Goal: Information Seeking & Learning: Learn about a topic

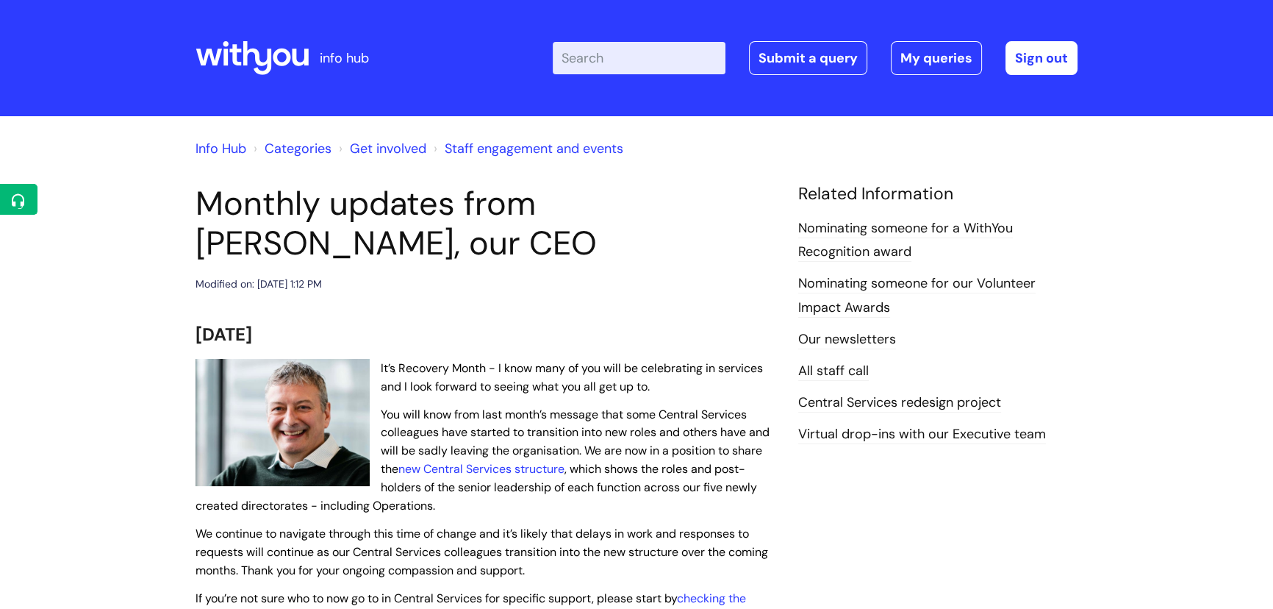
scroll to position [66, 0]
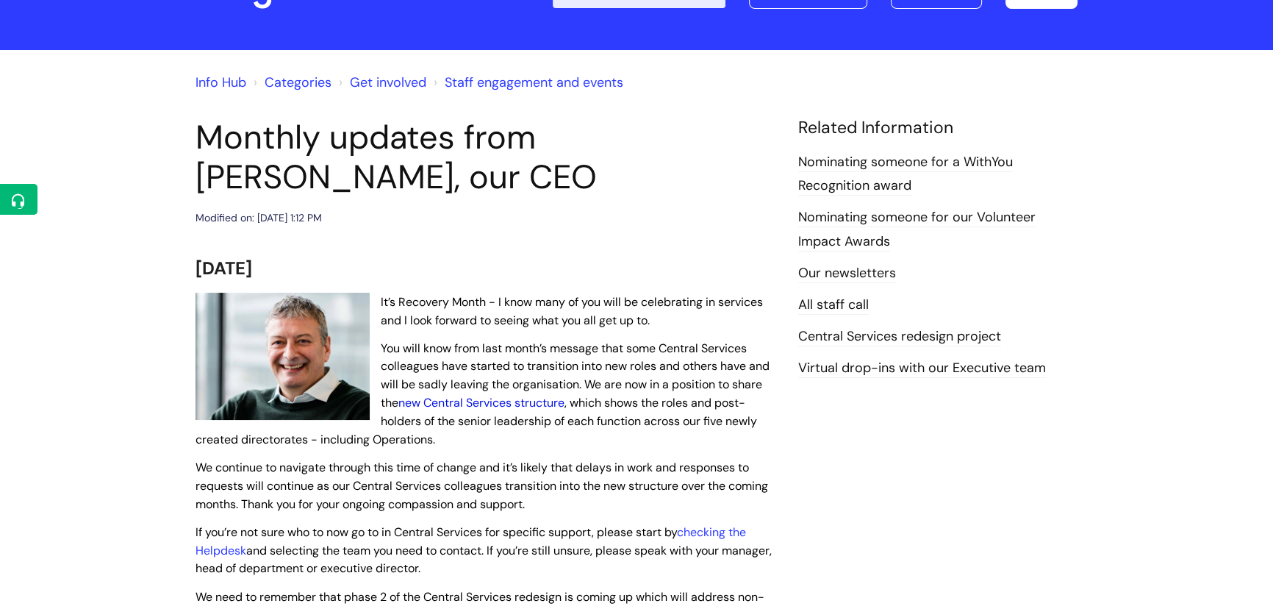
click at [478, 406] on link "new Central Services structure" at bounding box center [481, 402] width 166 height 15
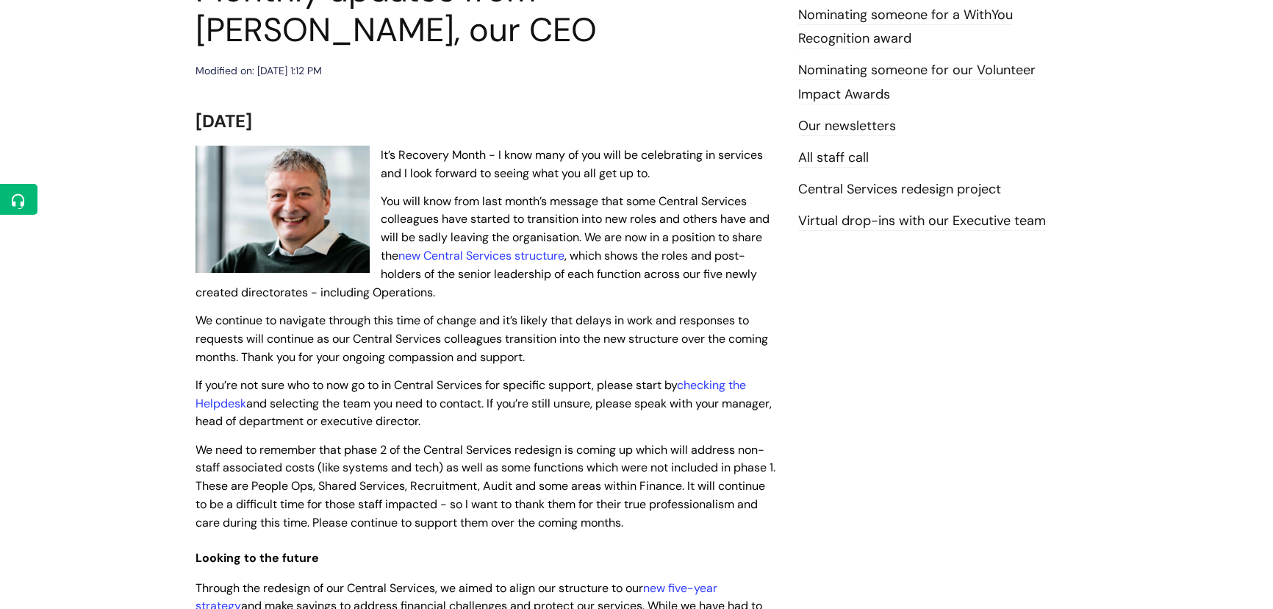
scroll to position [133, 0]
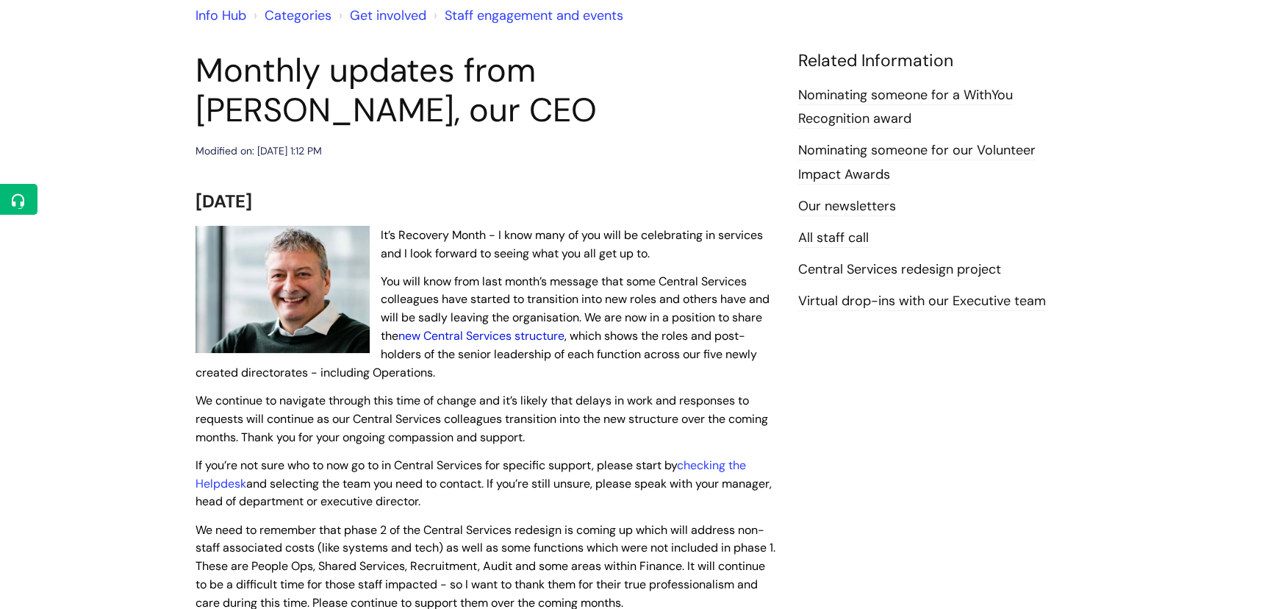
click at [453, 337] on link "new Central Services structure" at bounding box center [481, 335] width 166 height 15
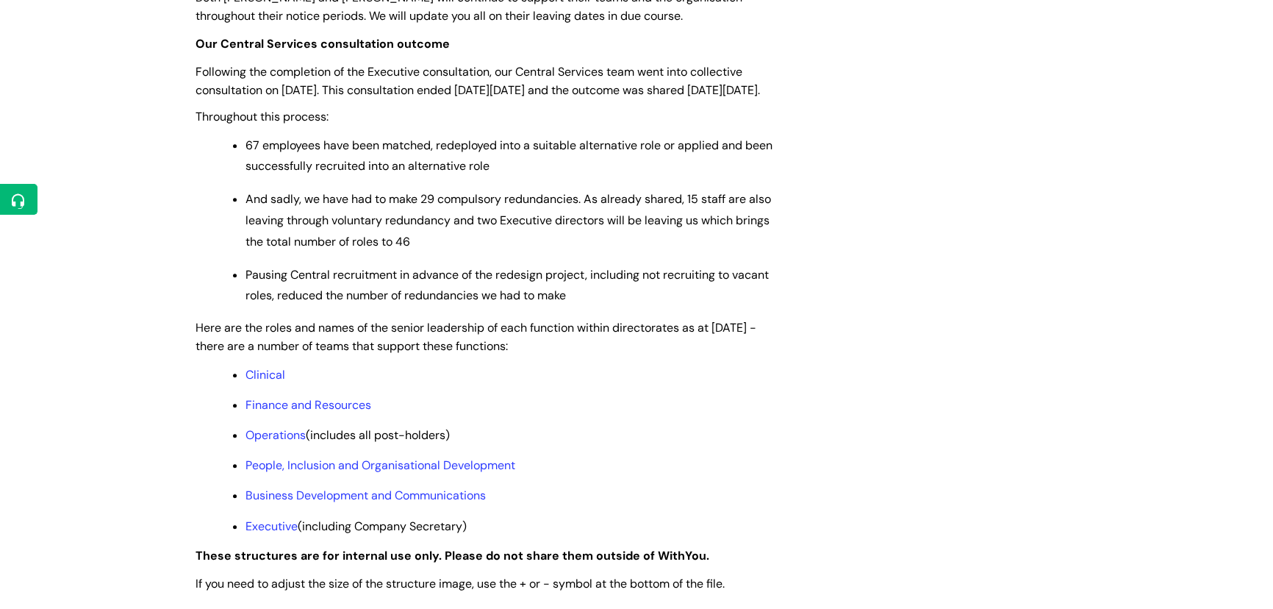
scroll to position [1002, 0]
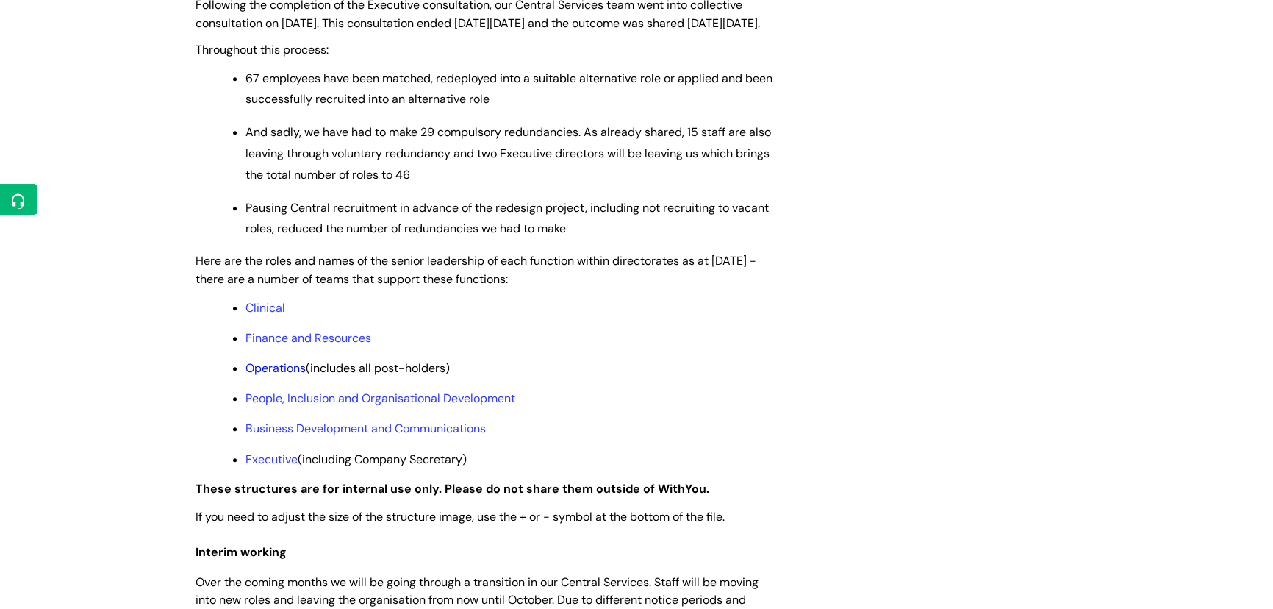
click at [278, 376] on link "Operations" at bounding box center [275, 367] width 60 height 15
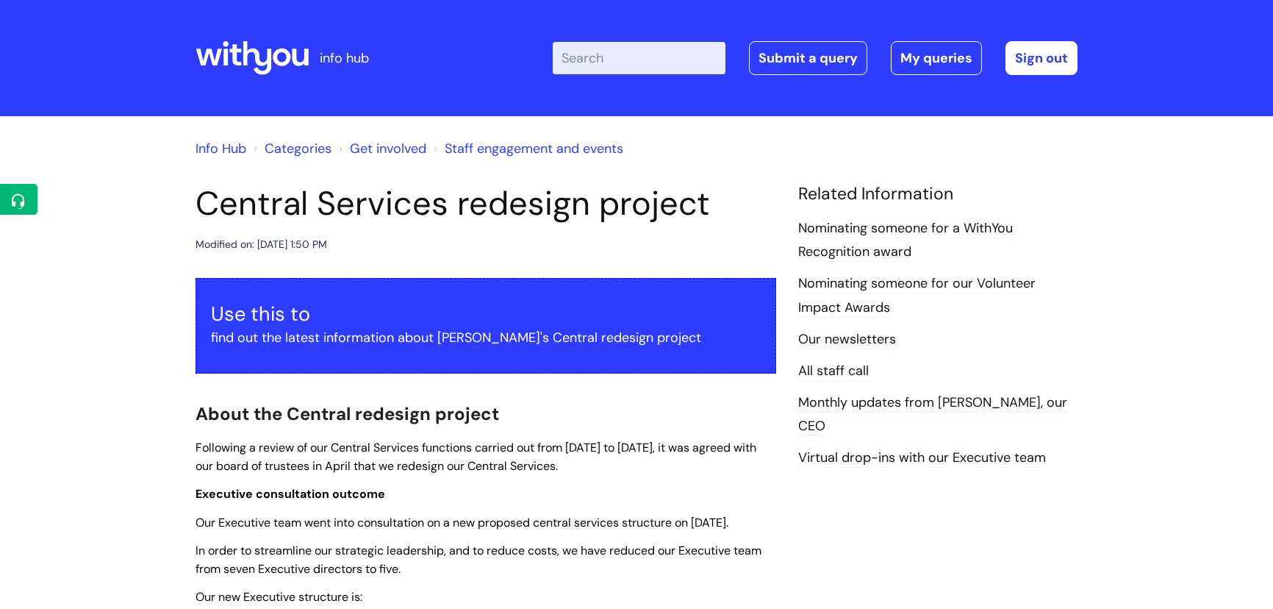
scroll to position [1002, 0]
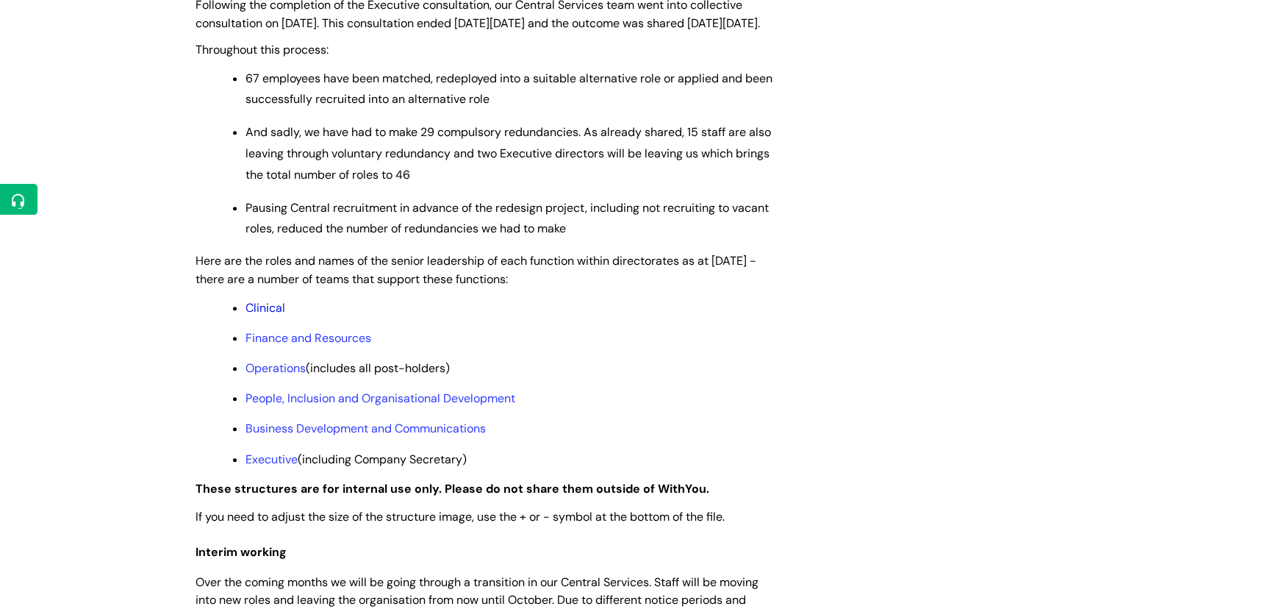
click at [259, 315] on link "Clinical" at bounding box center [265, 307] width 40 height 15
